Goal: Navigation & Orientation: Find specific page/section

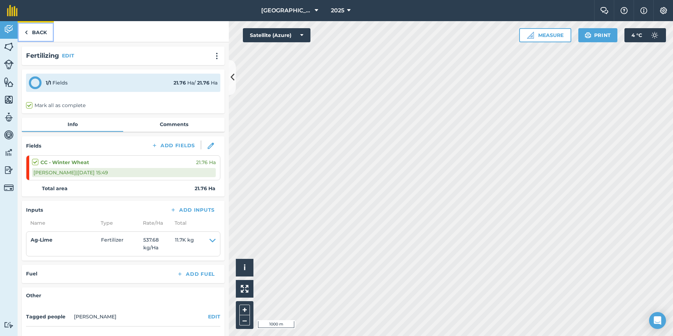
click at [43, 36] on link "Back" at bounding box center [36, 31] width 36 height 21
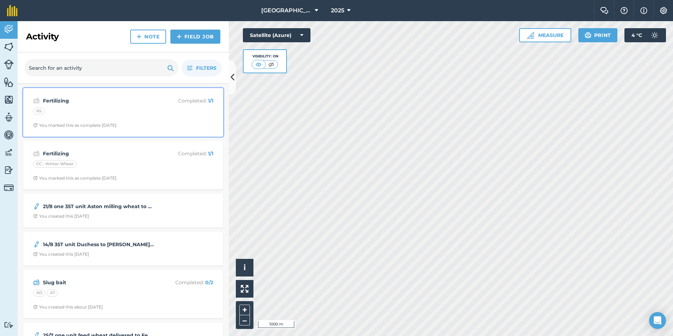
click at [92, 110] on div "AS" at bounding box center [123, 112] width 180 height 9
